Goal: Task Accomplishment & Management: Manage account settings

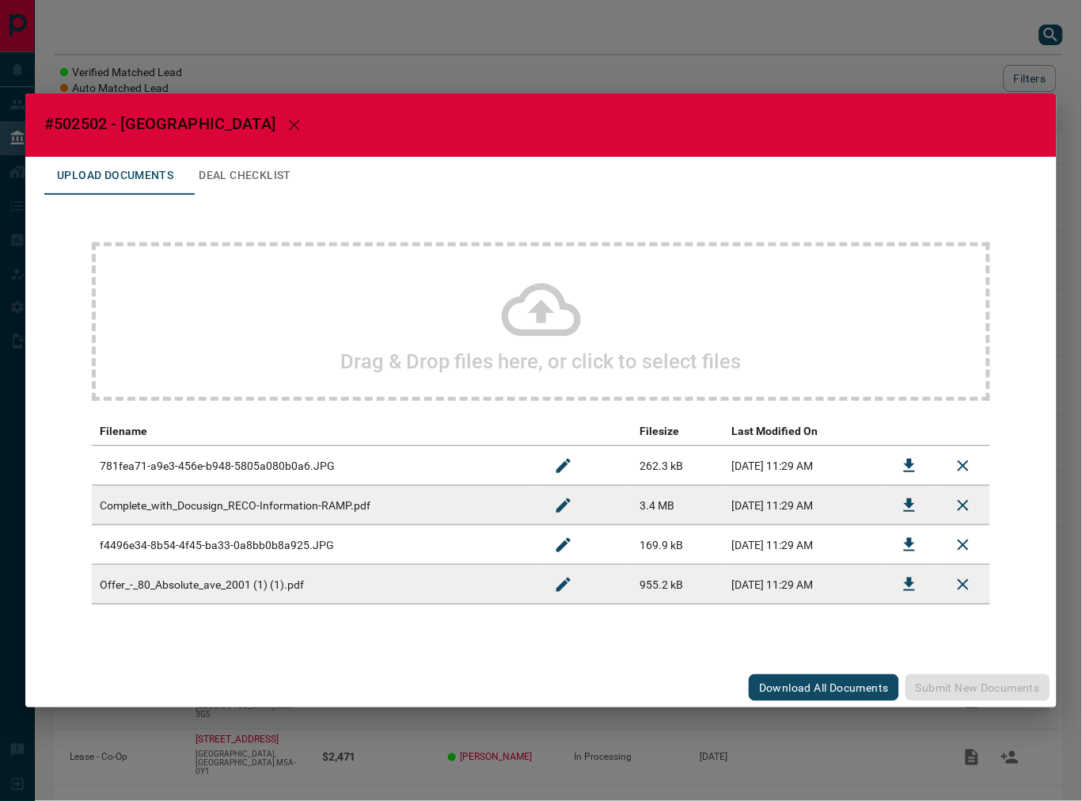
click at [84, 117] on span "#502502 - [GEOGRAPHIC_DATA]" at bounding box center [159, 123] width 231 height 19
copy span "502502"
drag, startPoint x: 906, startPoint y: 592, endPoint x: 896, endPoint y: 598, distance: 11.7
click at [906, 592] on icon "Download" at bounding box center [909, 584] width 19 height 19
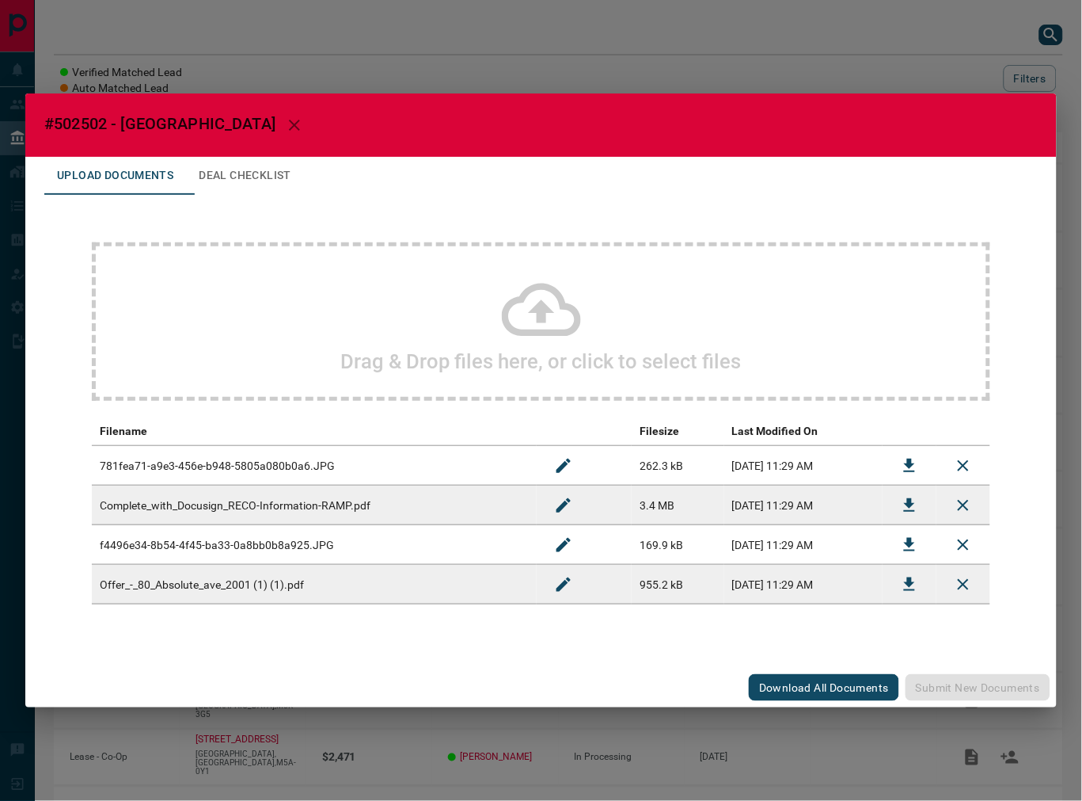
click at [889, 545] on td at bounding box center [910, 545] width 54 height 40
click at [904, 545] on icon "Download" at bounding box center [909, 544] width 19 height 19
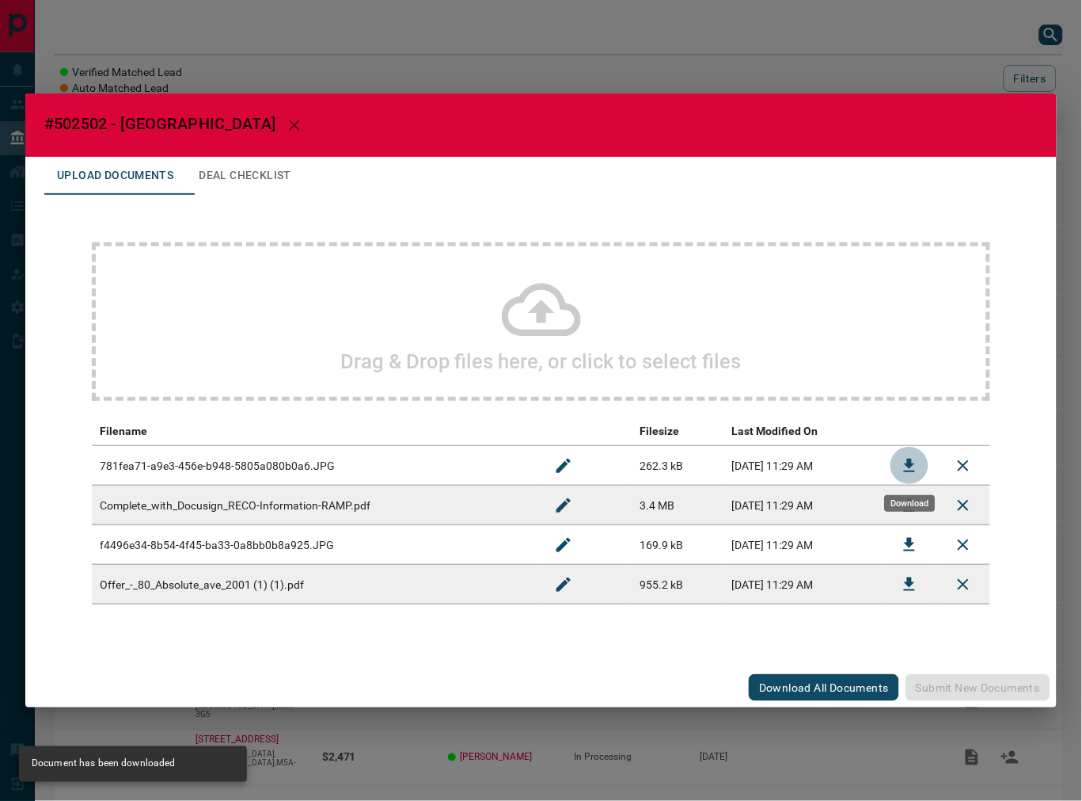
click at [914, 458] on icon "Download" at bounding box center [909, 465] width 19 height 19
click at [302, 180] on button "Deal Checklist" at bounding box center [245, 176] width 118 height 38
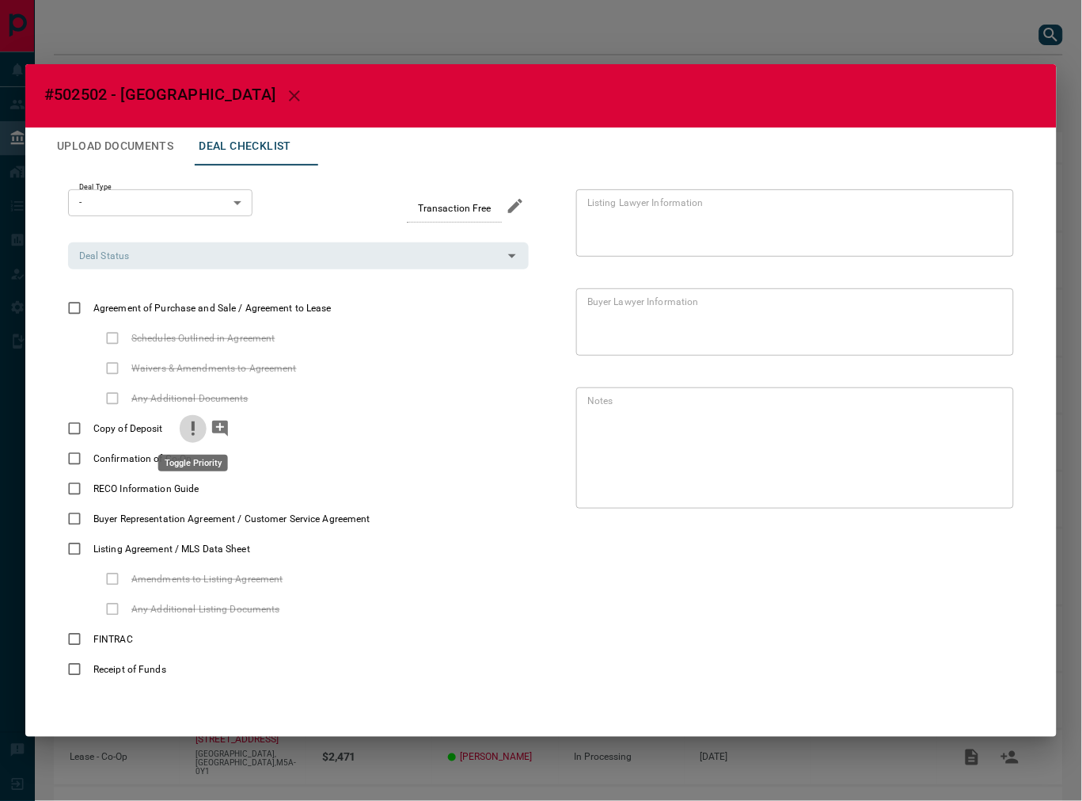
click at [185, 432] on icon "priority" at bounding box center [193, 428] width 19 height 19
click at [211, 429] on icon "add note" at bounding box center [220, 428] width 19 height 19
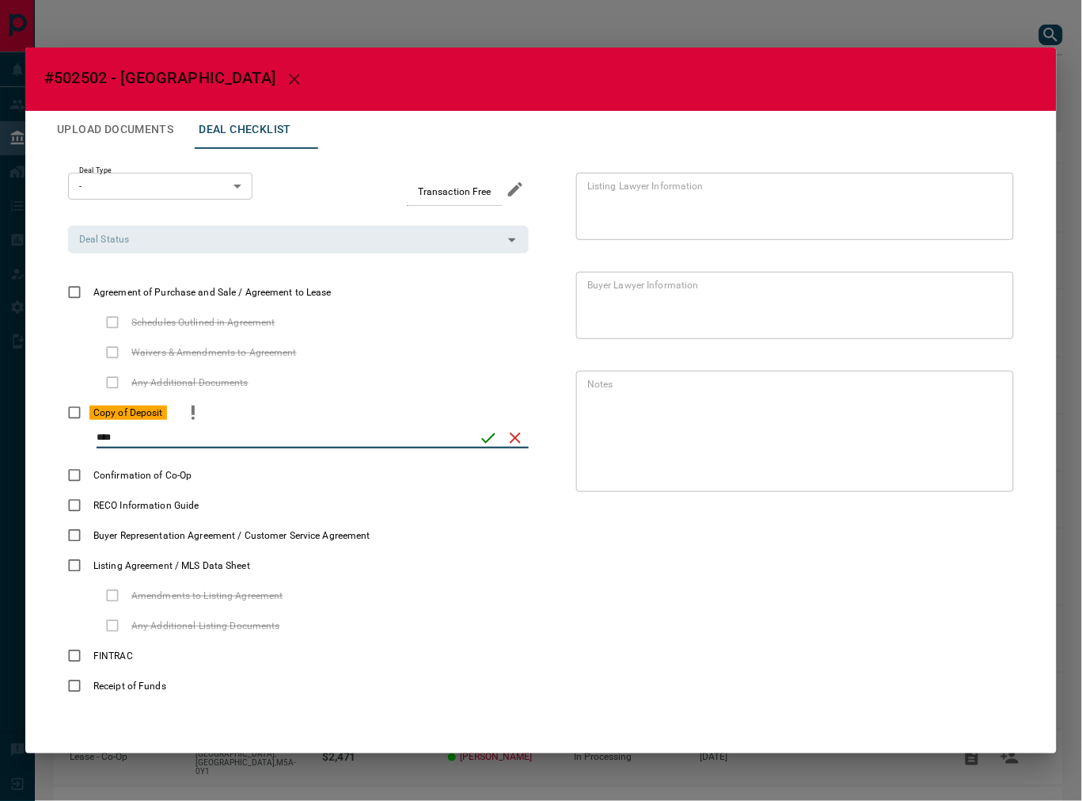
type input "****"
click at [476, 432] on button "save" at bounding box center [488, 437] width 27 height 27
click at [130, 243] on input "Deal Status" at bounding box center [285, 238] width 425 height 17
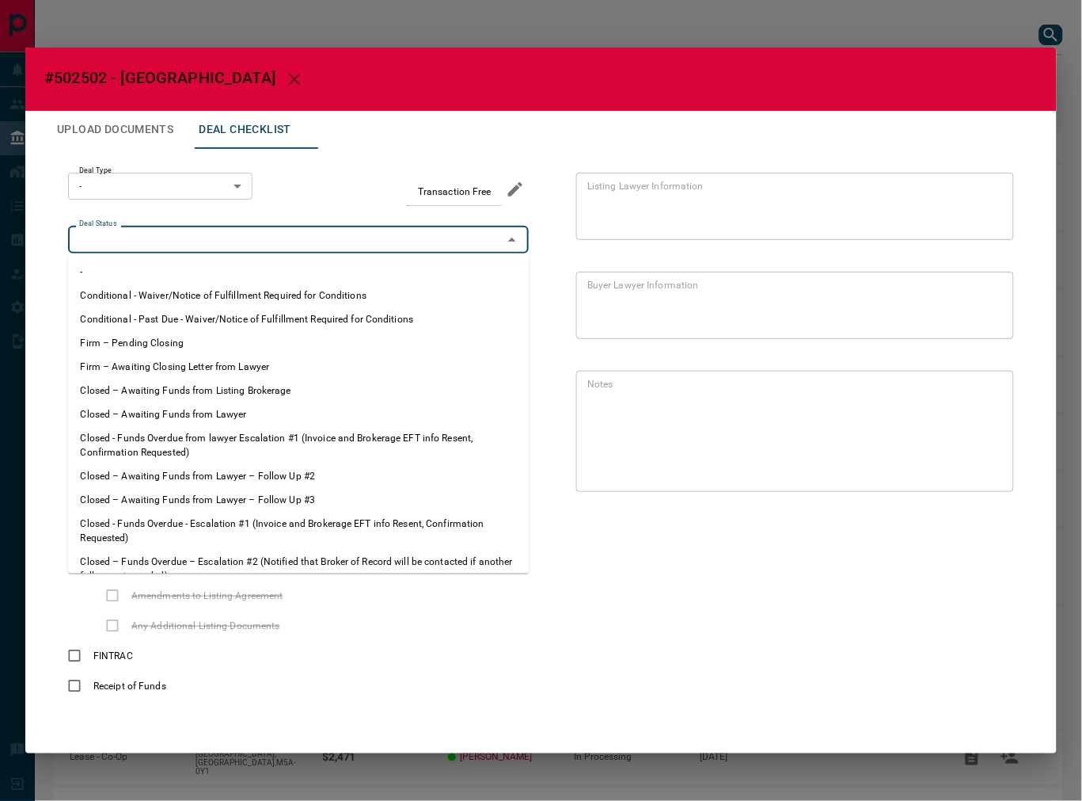
click at [157, 348] on li "Firm – Pending Closing" at bounding box center [299, 343] width 462 height 24
type input "**********"
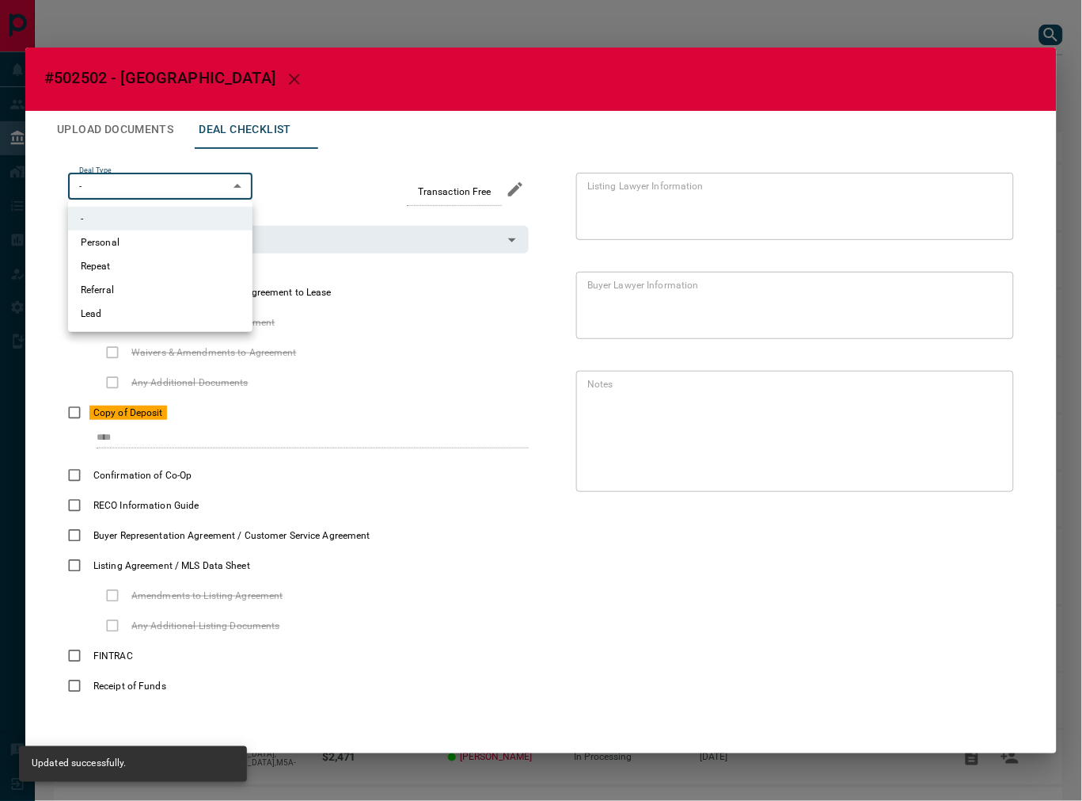
click at [140, 184] on body "Lead Transfers Leads Deals Listings Campaigns Quota Rules Agent Quotas Admin Mo…" at bounding box center [541, 439] width 1082 height 879
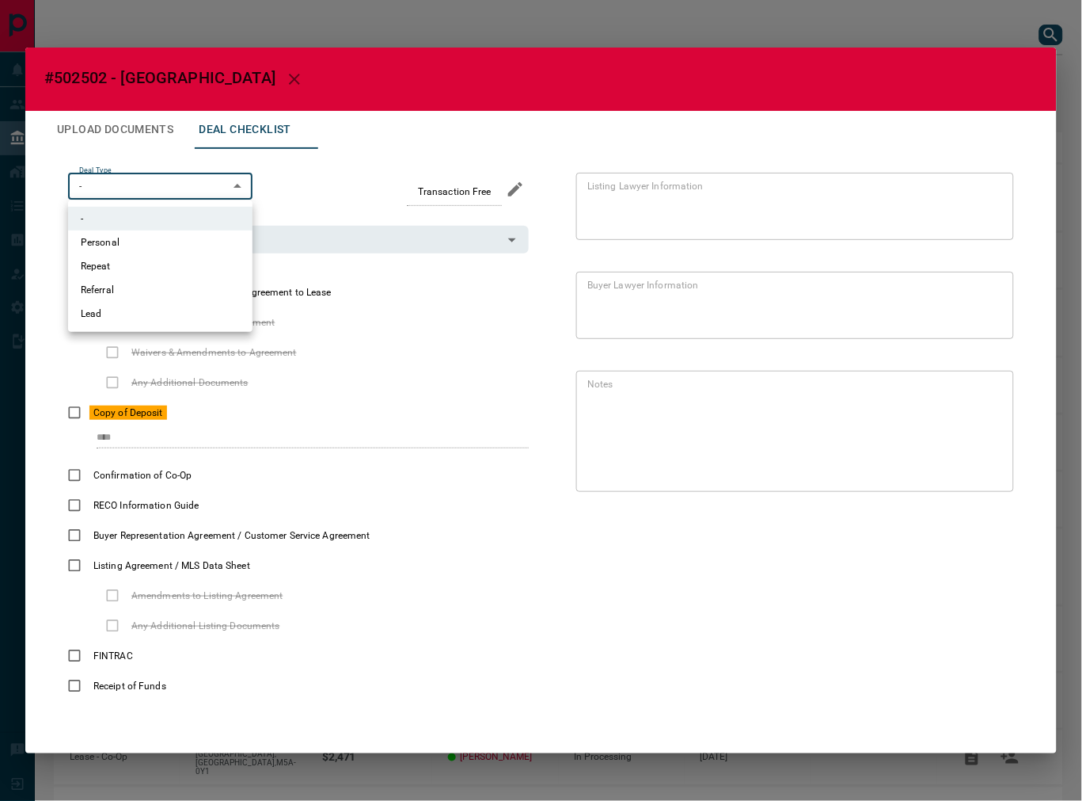
click at [123, 318] on li "Lead" at bounding box center [160, 314] width 185 height 24
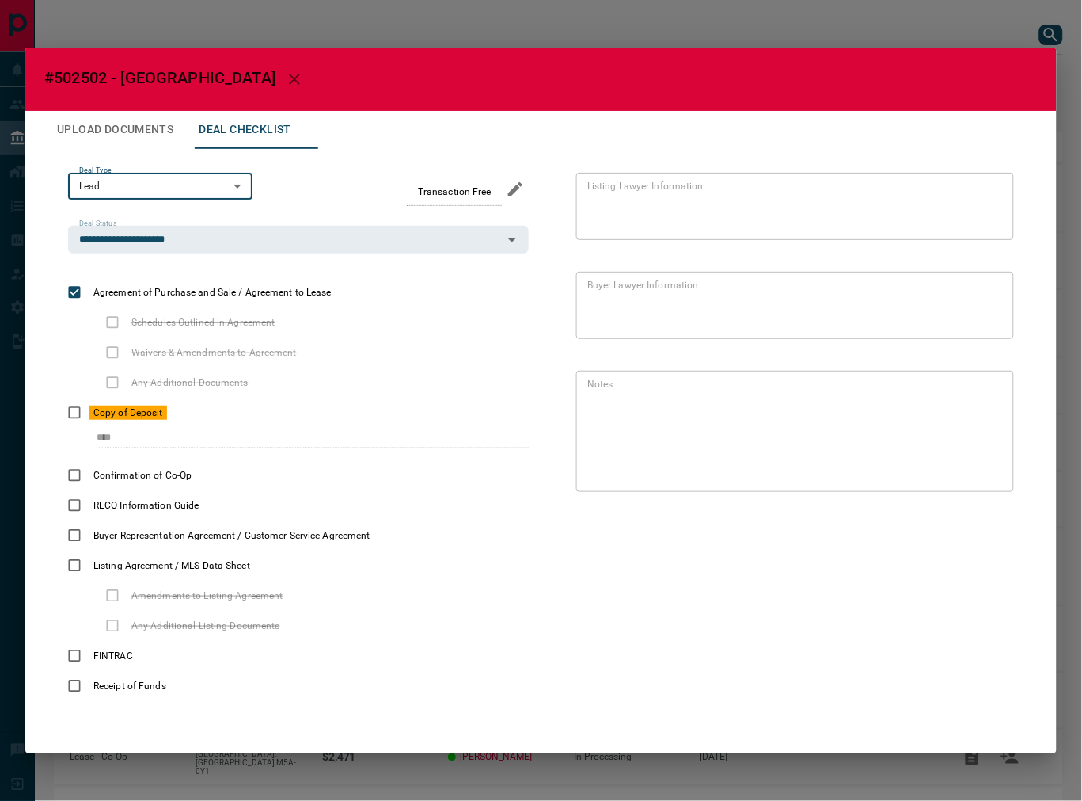
type input "*"
click at [132, 127] on button "Upload Documents" at bounding box center [115, 130] width 142 height 38
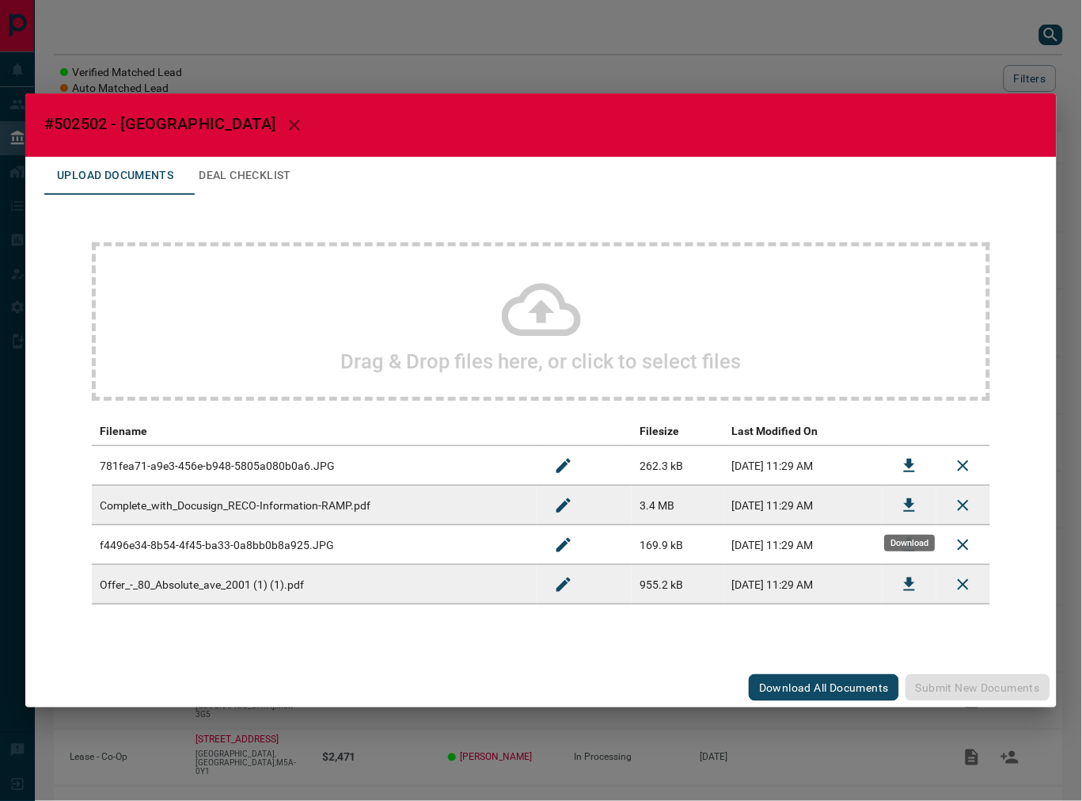
click at [904, 505] on icon "Download" at bounding box center [909, 505] width 19 height 19
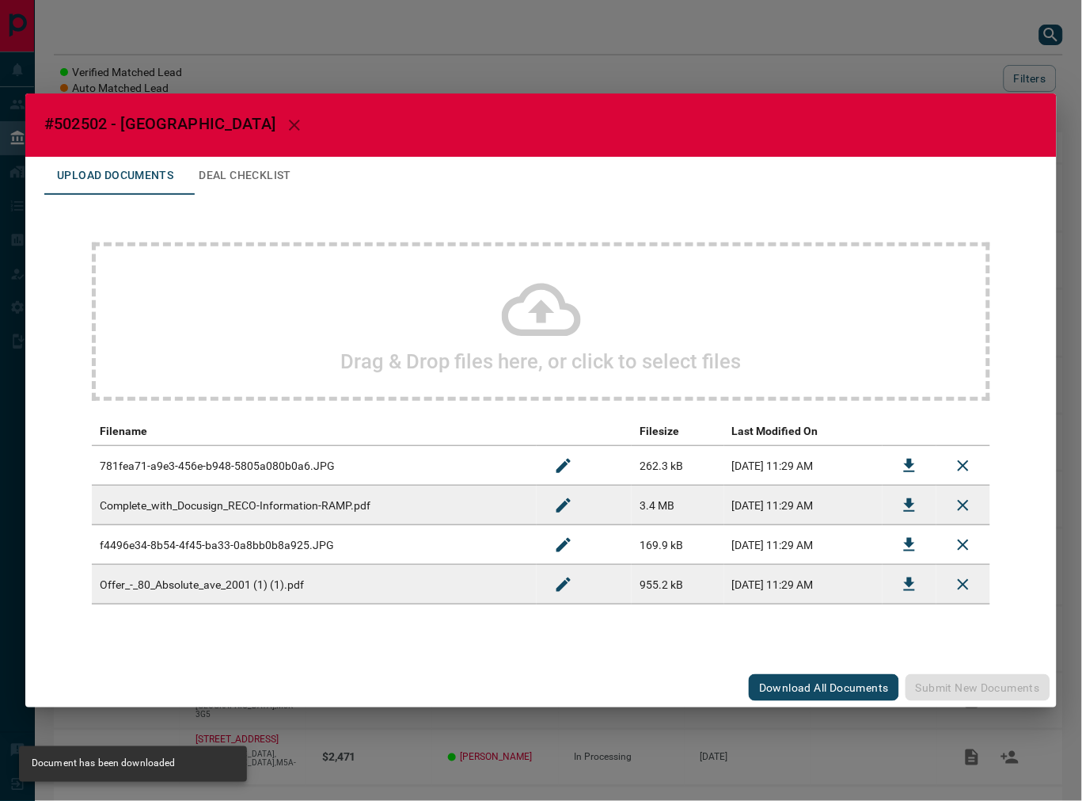
click at [257, 180] on button "Deal Checklist" at bounding box center [245, 176] width 118 height 38
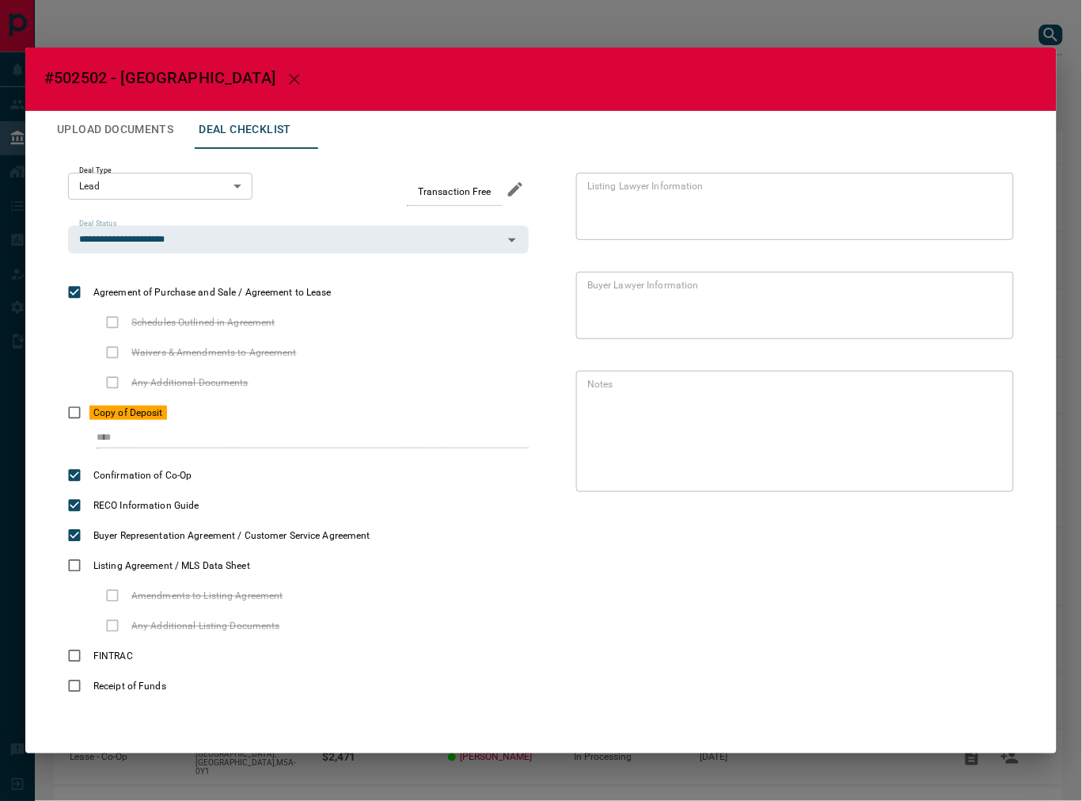
drag, startPoint x: 145, startPoint y: 133, endPoint x: 149, endPoint y: 146, distance: 14.0
click at [145, 133] on button "Upload Documents" at bounding box center [115, 130] width 142 height 38
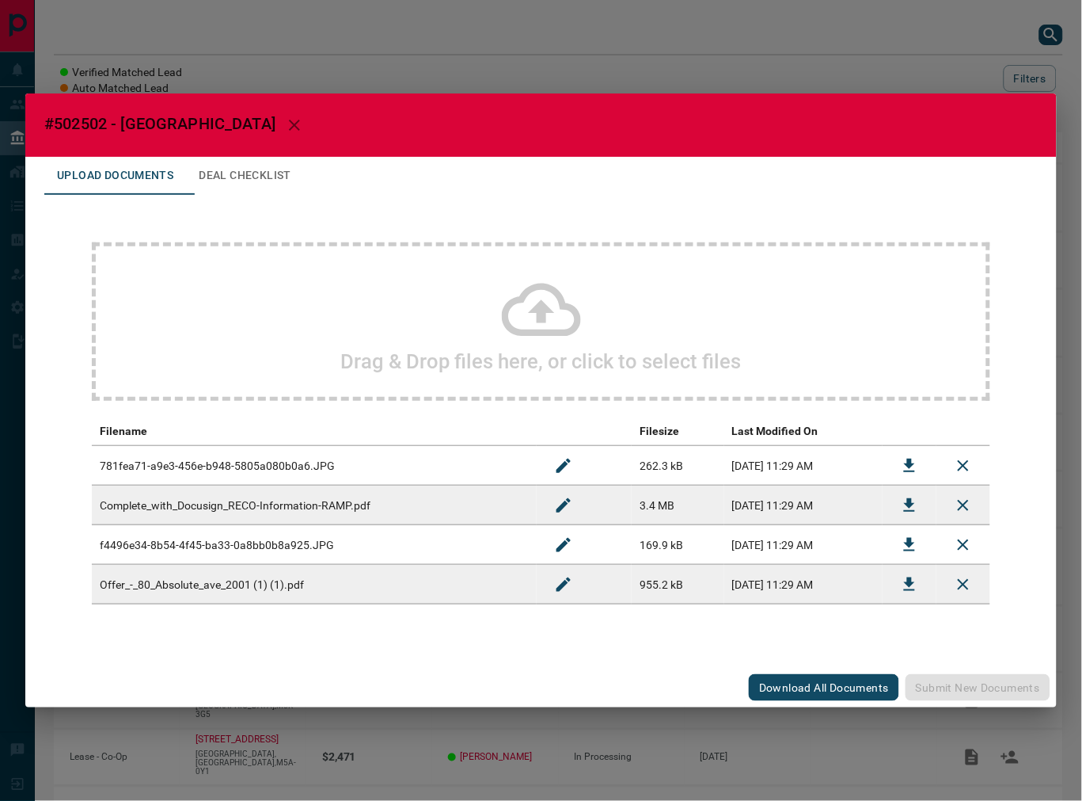
click at [263, 314] on div "Drag & Drop files here, or click to select files" at bounding box center [541, 321] width 899 height 158
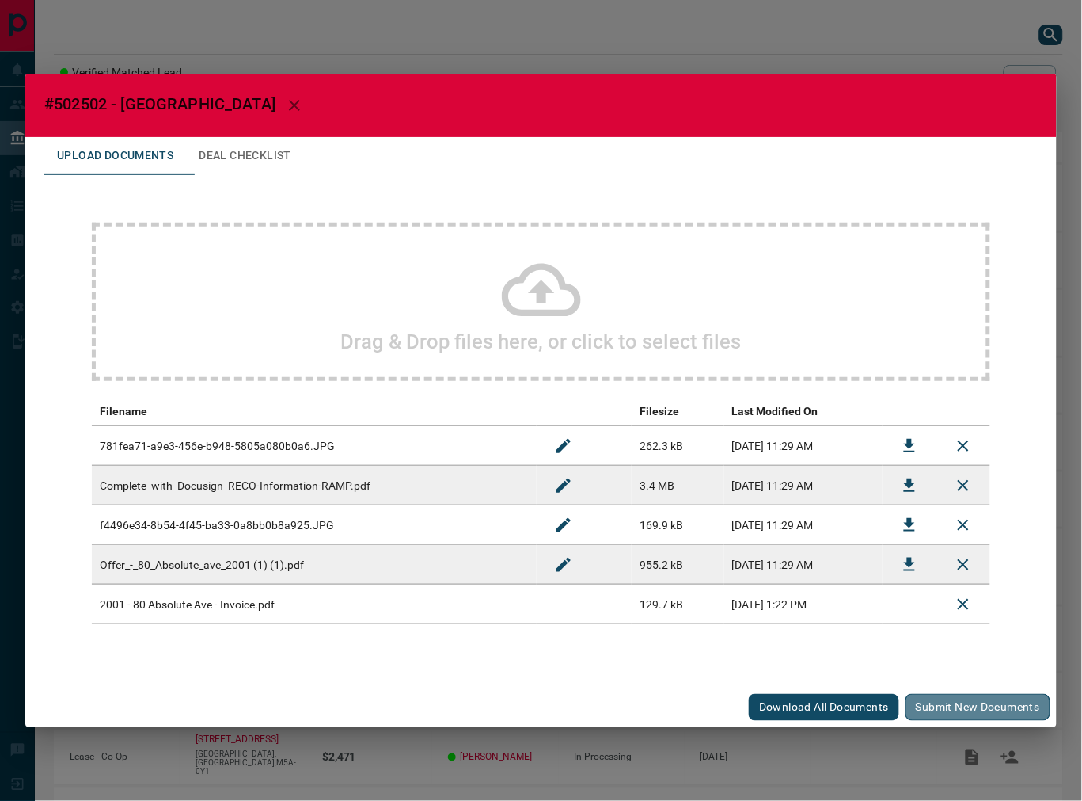
click at [928, 698] on button "Submit new documents" at bounding box center [978, 707] width 145 height 27
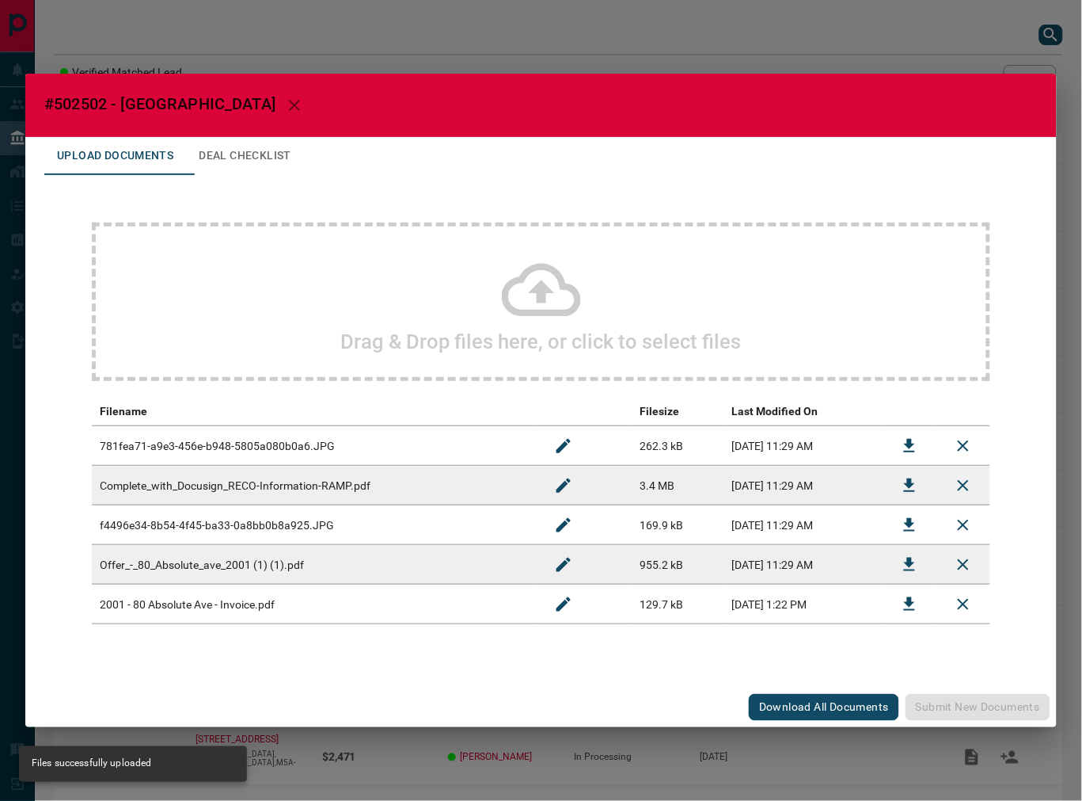
click at [225, 161] on button "Deal Checklist" at bounding box center [245, 156] width 118 height 38
